Goal: Information Seeking & Learning: Understand process/instructions

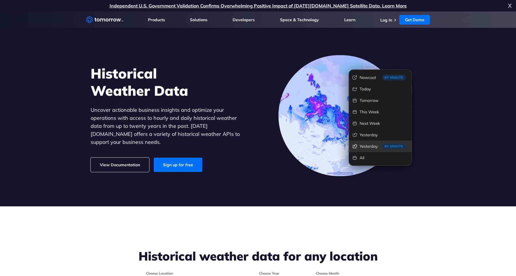
click at [122, 164] on link "View Documentation" at bounding box center [120, 165] width 59 height 14
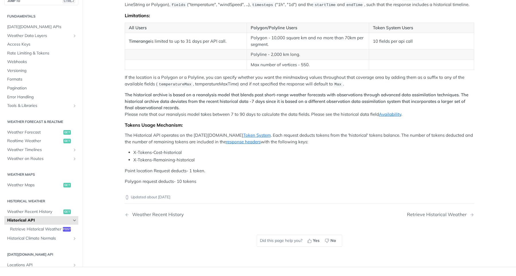
scroll to position [241, 0]
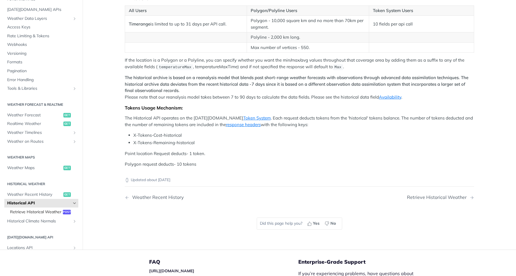
click at [50, 213] on span "Retrieve Historical Weather" at bounding box center [35, 212] width 51 height 6
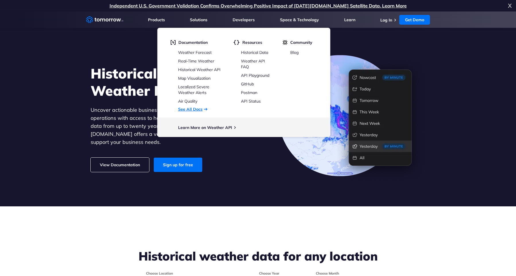
click at [201, 111] on link "See All Docs" at bounding box center [190, 109] width 24 height 5
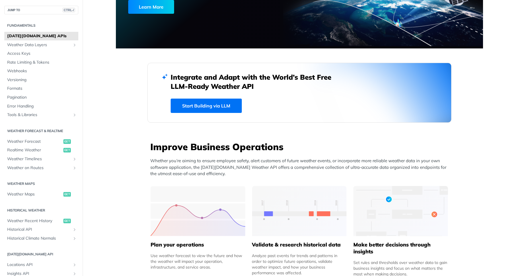
scroll to position [138, 0]
